Goal: Transaction & Acquisition: Download file/media

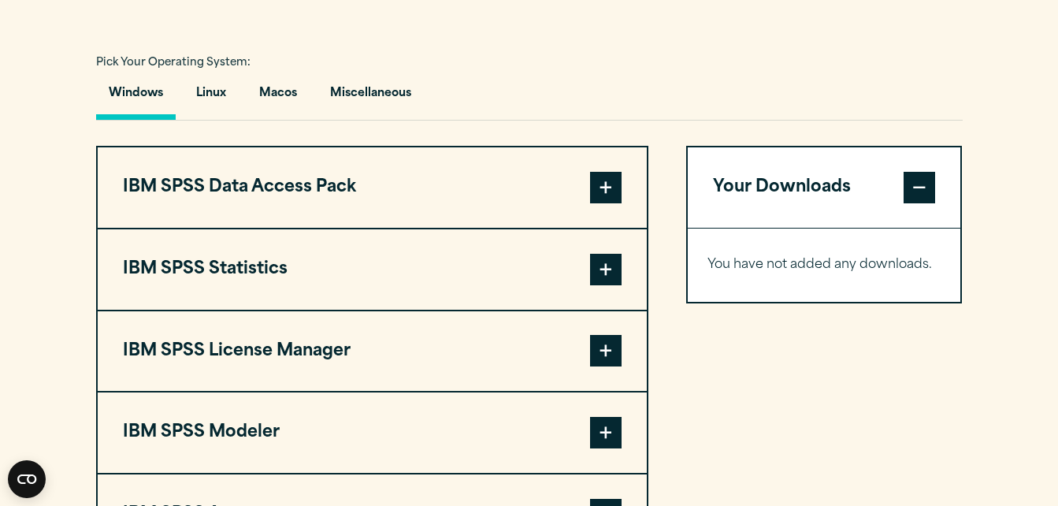
scroll to position [1106, 0]
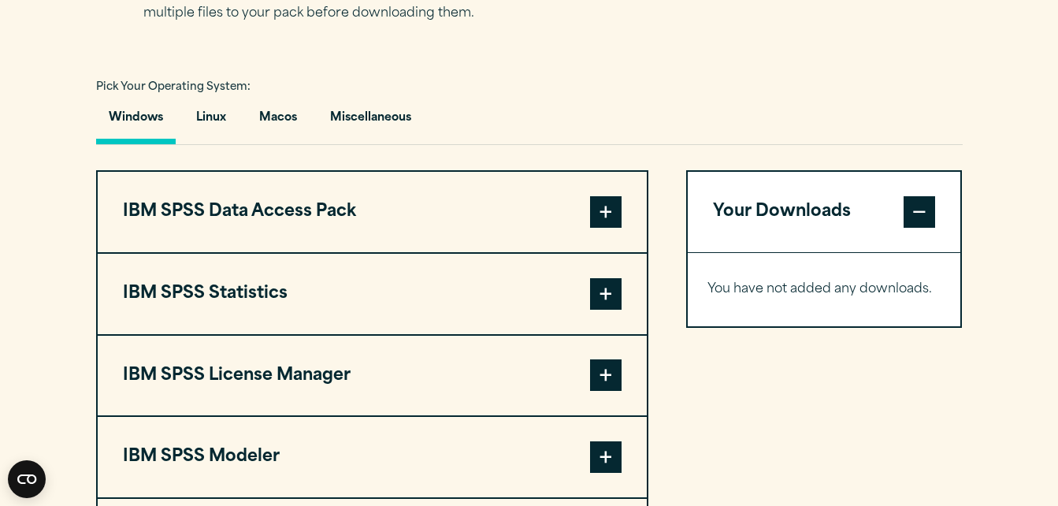
click at [609, 284] on span at bounding box center [606, 294] width 32 height 32
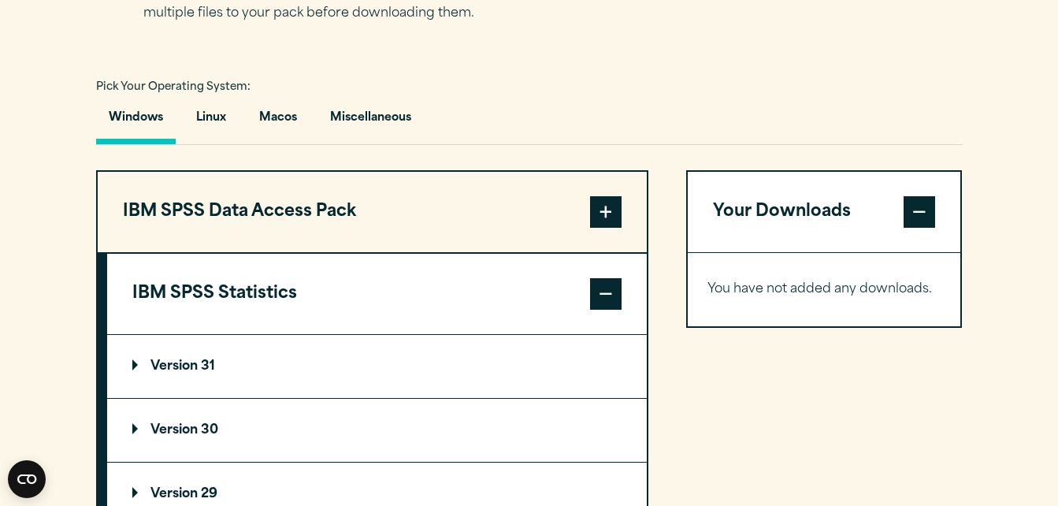
click at [137, 360] on p "Version 31" at bounding box center [173, 366] width 83 height 13
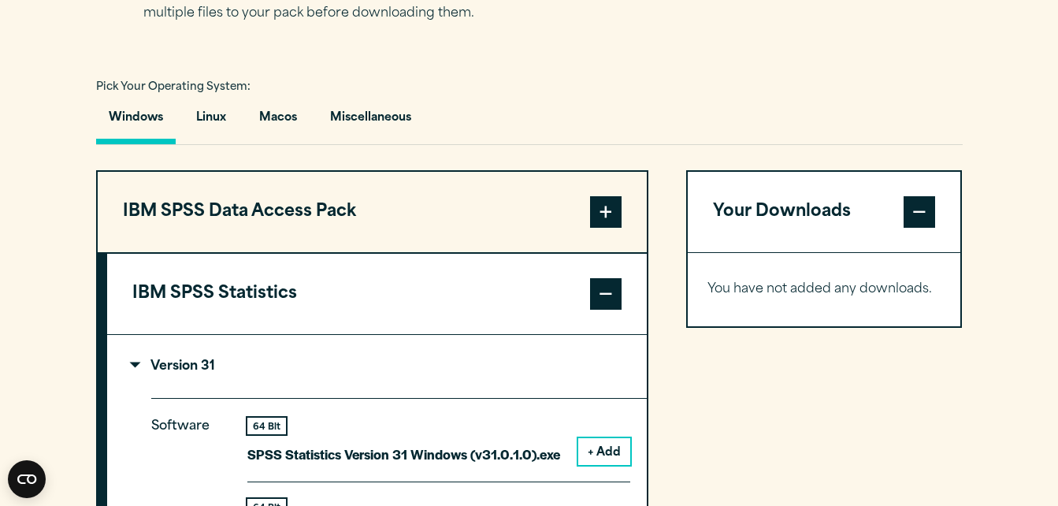
click at [114, 358] on summary "Version 31" at bounding box center [377, 366] width 540 height 63
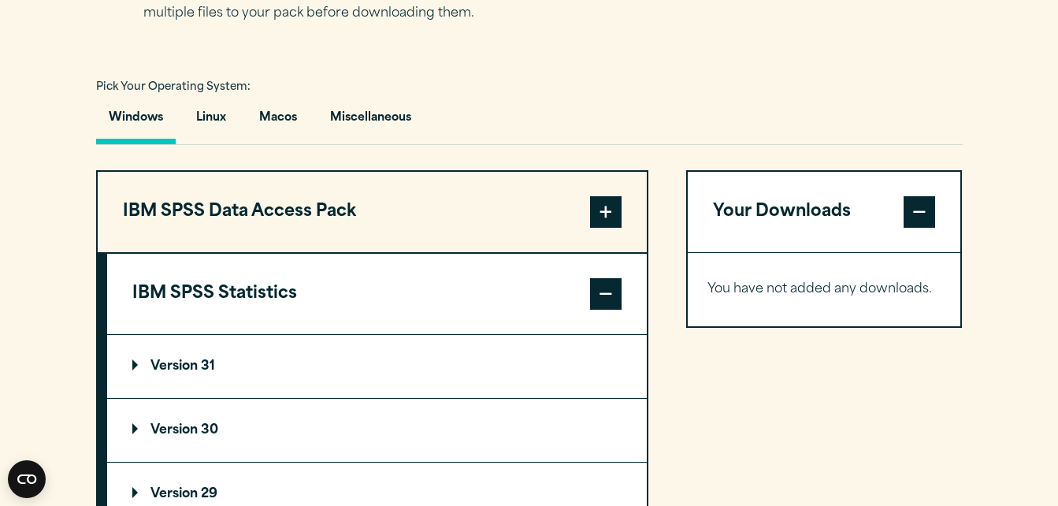
click at [114, 358] on summary "Version 31" at bounding box center [377, 366] width 540 height 63
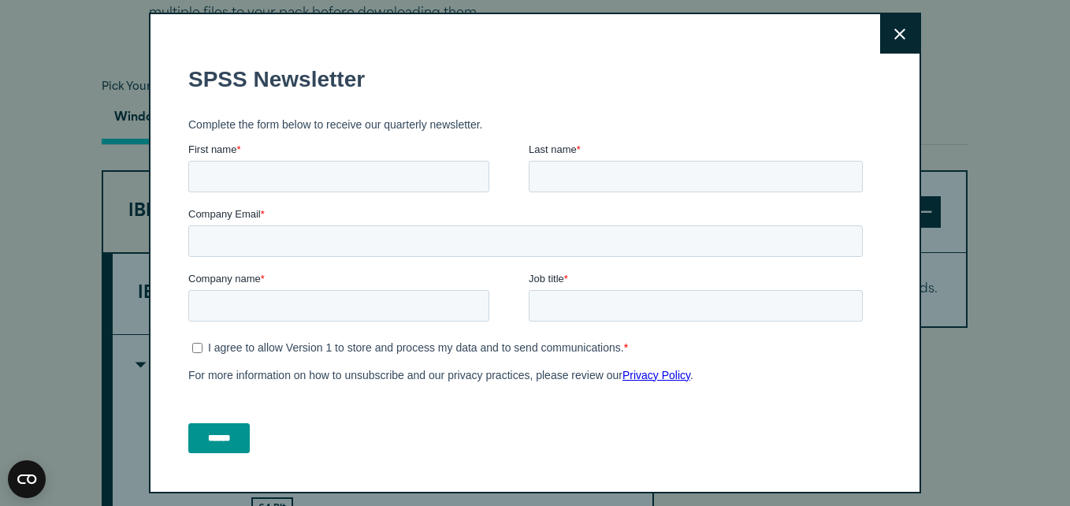
click at [31, 343] on div "Close" at bounding box center [535, 253] width 1070 height 506
click at [894, 30] on icon at bounding box center [899, 33] width 11 height 11
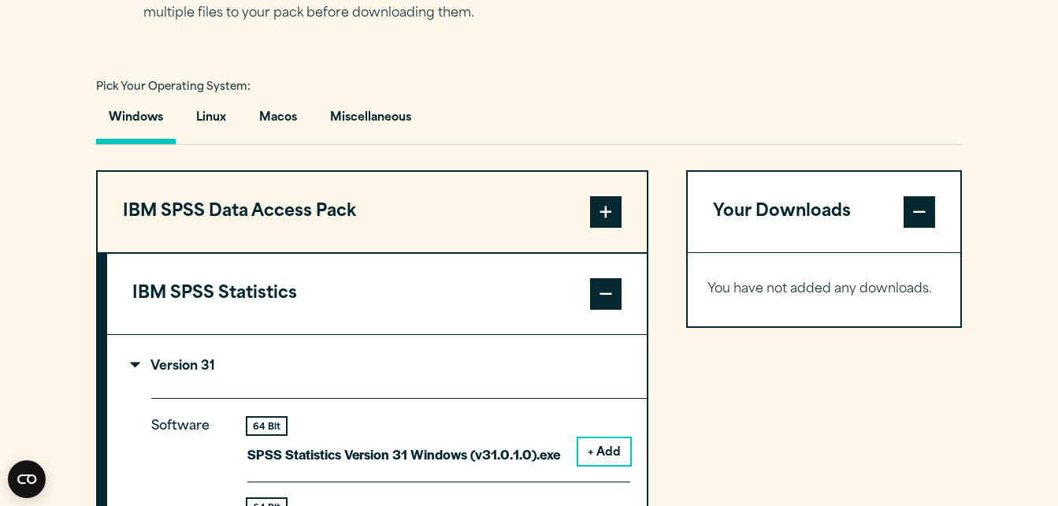
click at [607, 290] on span at bounding box center [606, 294] width 32 height 32
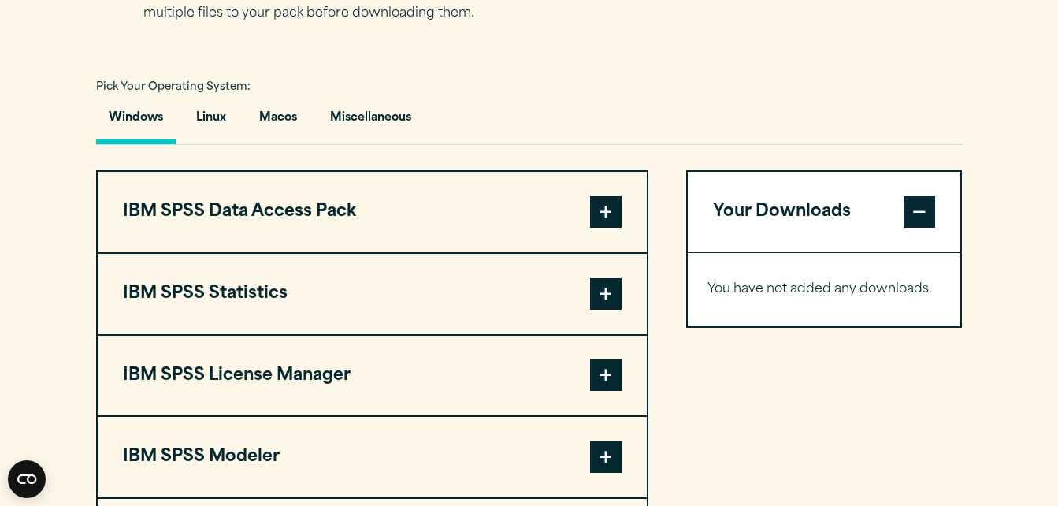
click at [594, 298] on span at bounding box center [606, 294] width 32 height 32
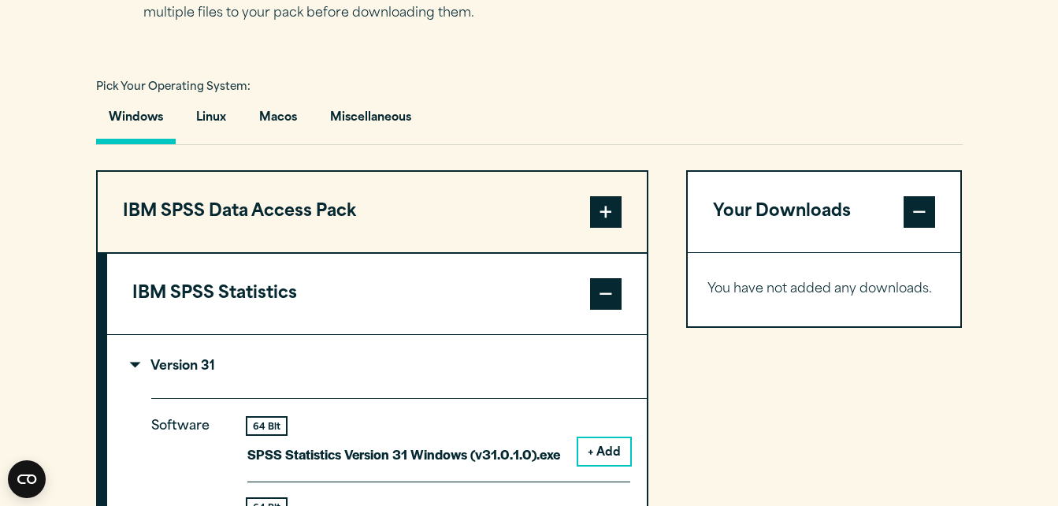
click at [131, 354] on summary "Version 31" at bounding box center [377, 366] width 540 height 63
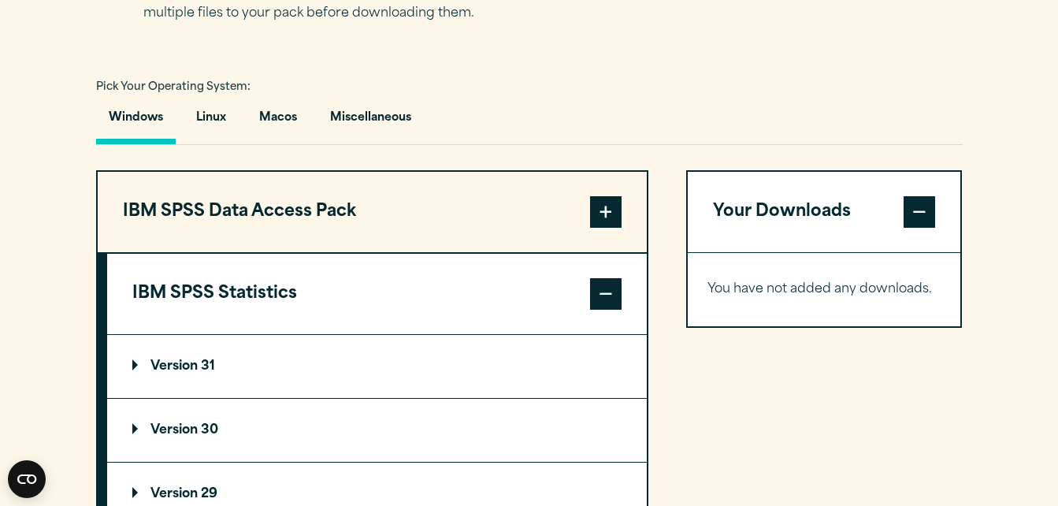
click at [147, 488] on p "Version 29" at bounding box center [174, 494] width 85 height 13
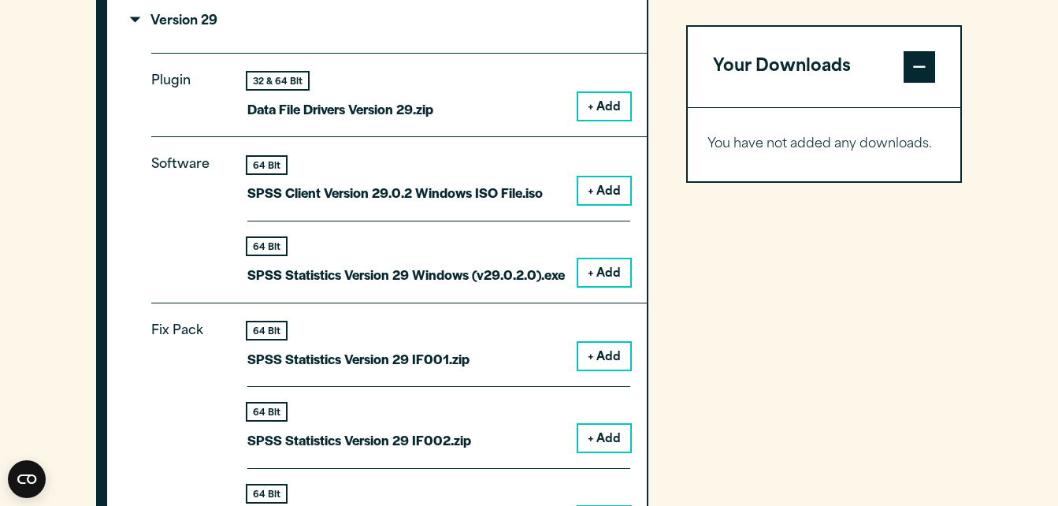
scroll to position [1610, 0]
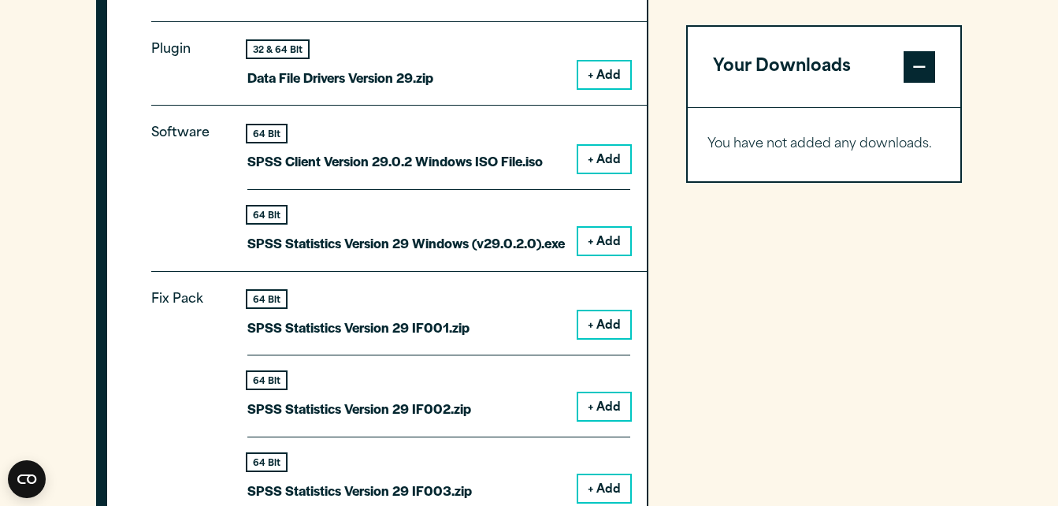
click at [587, 154] on button "+ Add" at bounding box center [604, 159] width 52 height 27
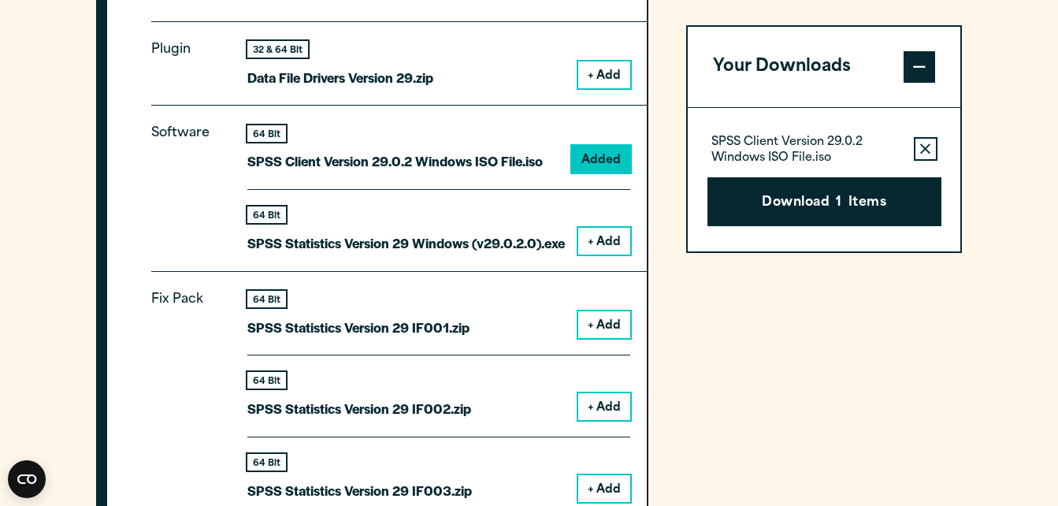
click at [605, 228] on button "+ Add" at bounding box center [604, 241] width 52 height 27
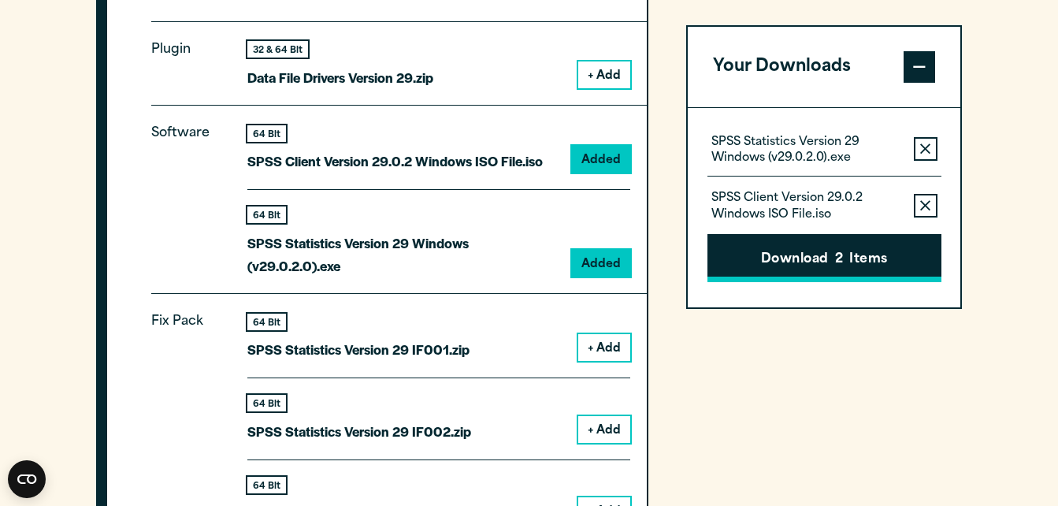
click at [788, 236] on button "Download 2 Items" at bounding box center [824, 258] width 234 height 49
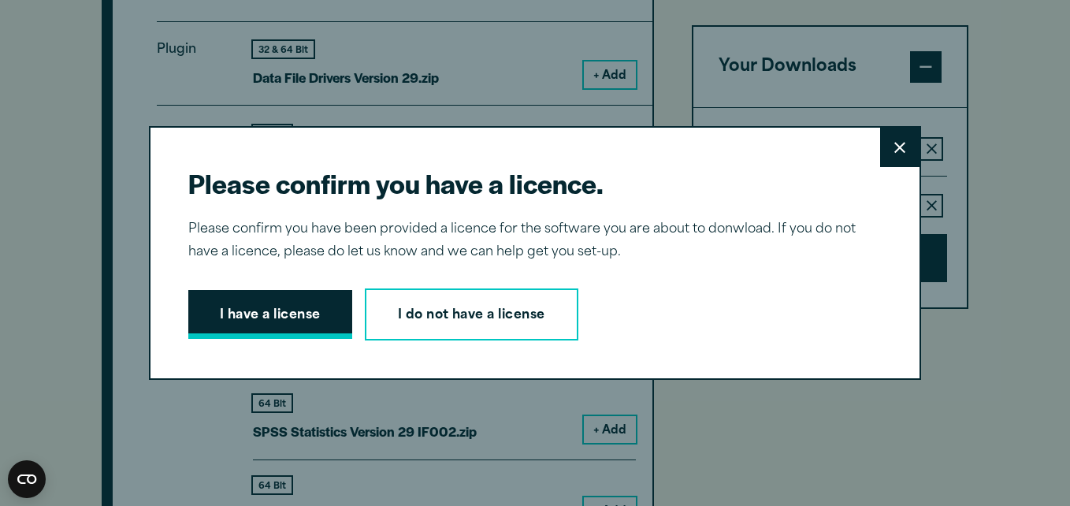
click at [314, 303] on button "I have a license" at bounding box center [270, 314] width 164 height 49
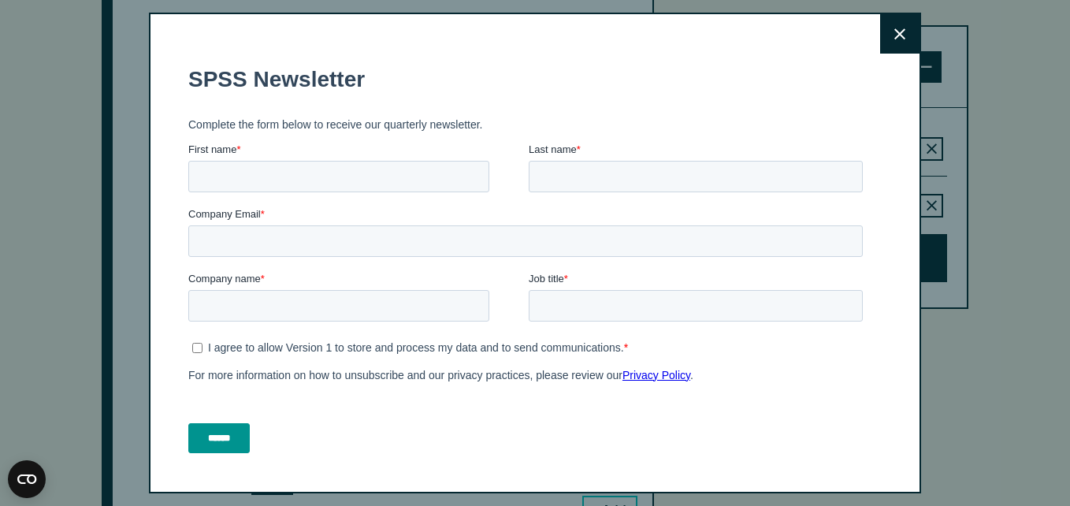
click at [881, 43] on button "Close" at bounding box center [899, 33] width 39 height 39
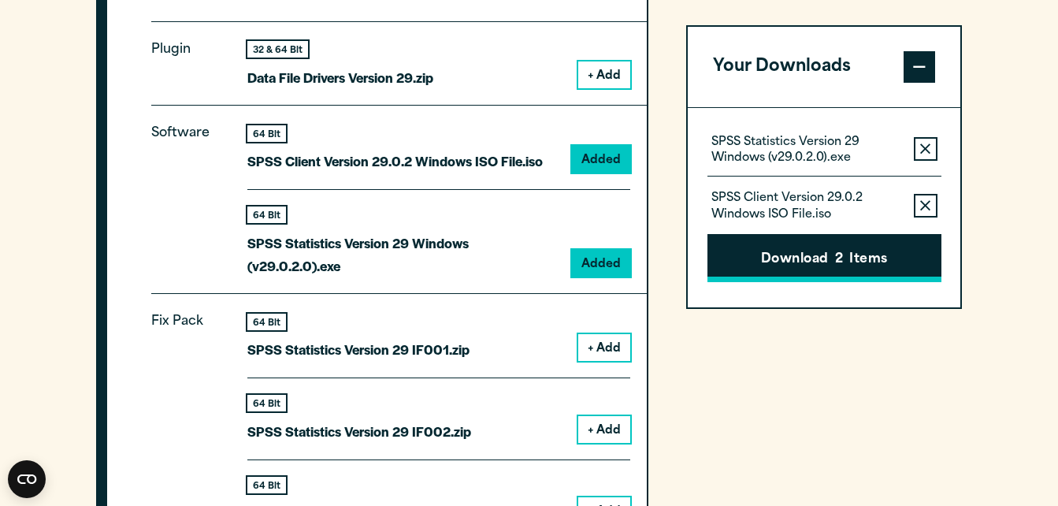
click at [800, 261] on button "Download 2 Items" at bounding box center [824, 258] width 234 height 49
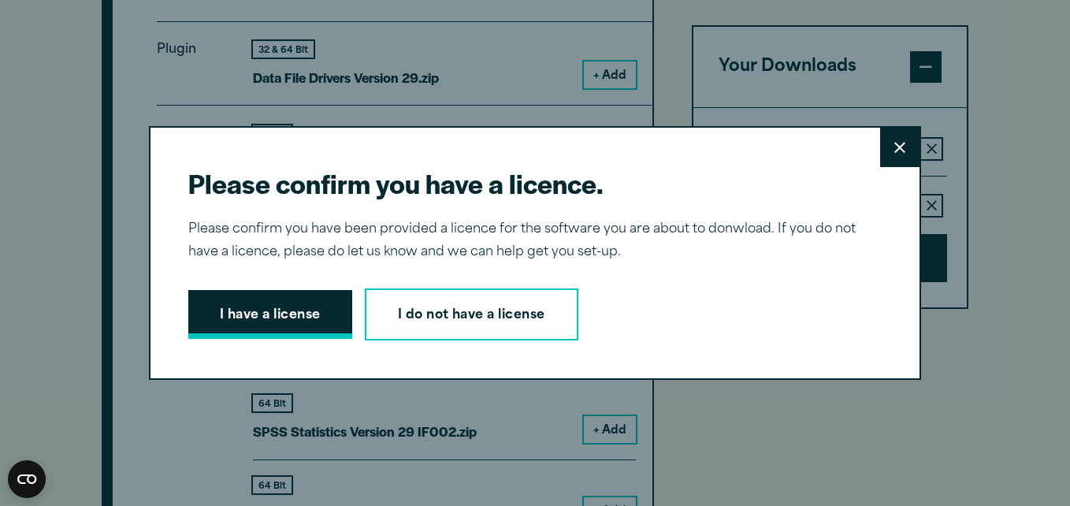
click at [292, 294] on button "I have a license" at bounding box center [270, 314] width 164 height 49
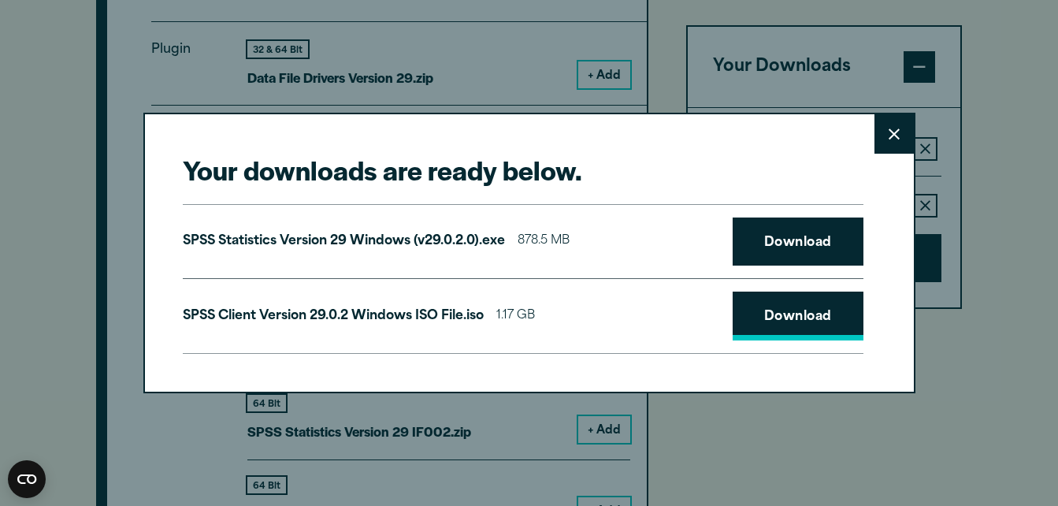
click at [762, 311] on link "Download" at bounding box center [797, 315] width 131 height 49
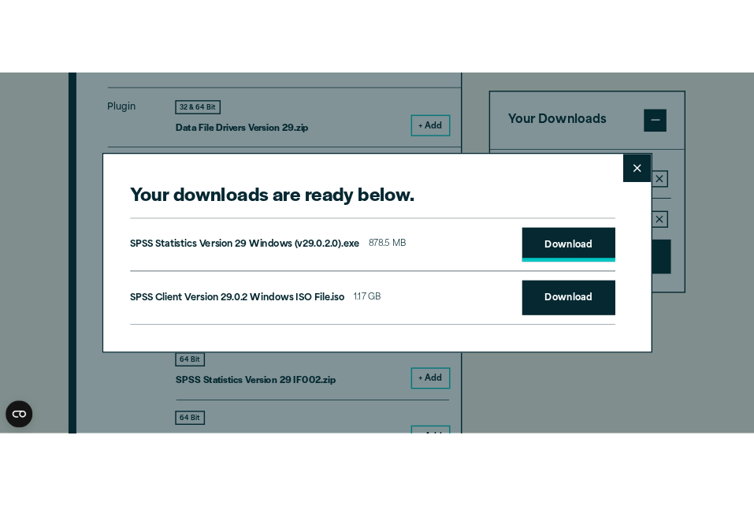
scroll to position [1606, 0]
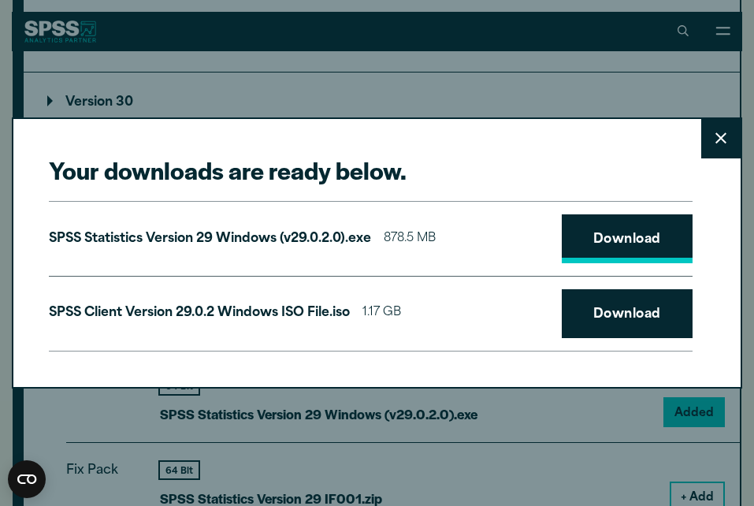
click at [664, 239] on link "Download" at bounding box center [627, 238] width 131 height 49
